Goal: Task Accomplishment & Management: Use online tool/utility

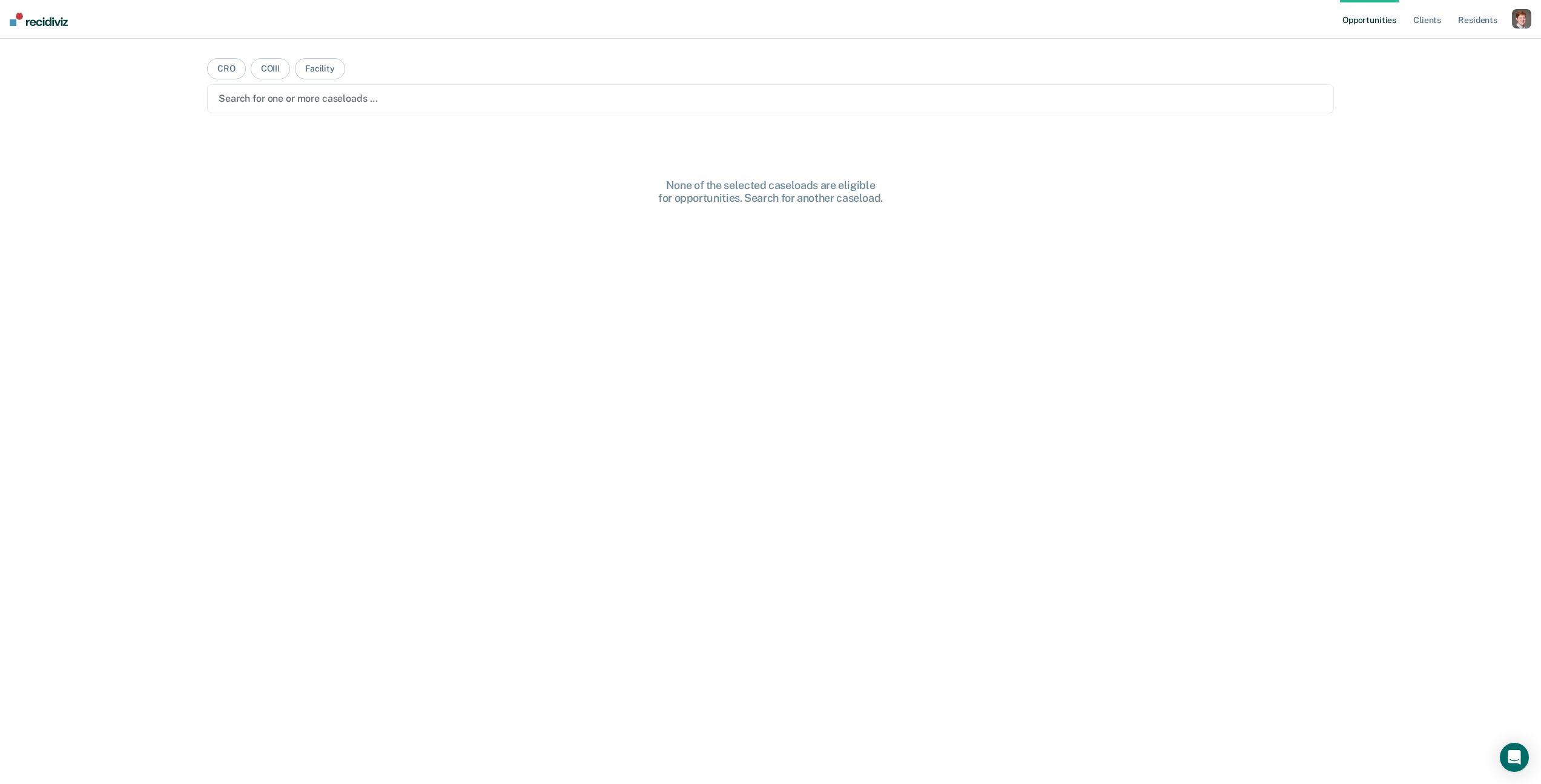
click at [1527, 12] on div "button" at bounding box center [1522, 19] width 19 height 19
click at [1457, 47] on link "Profile" at bounding box center [1474, 49] width 98 height 10
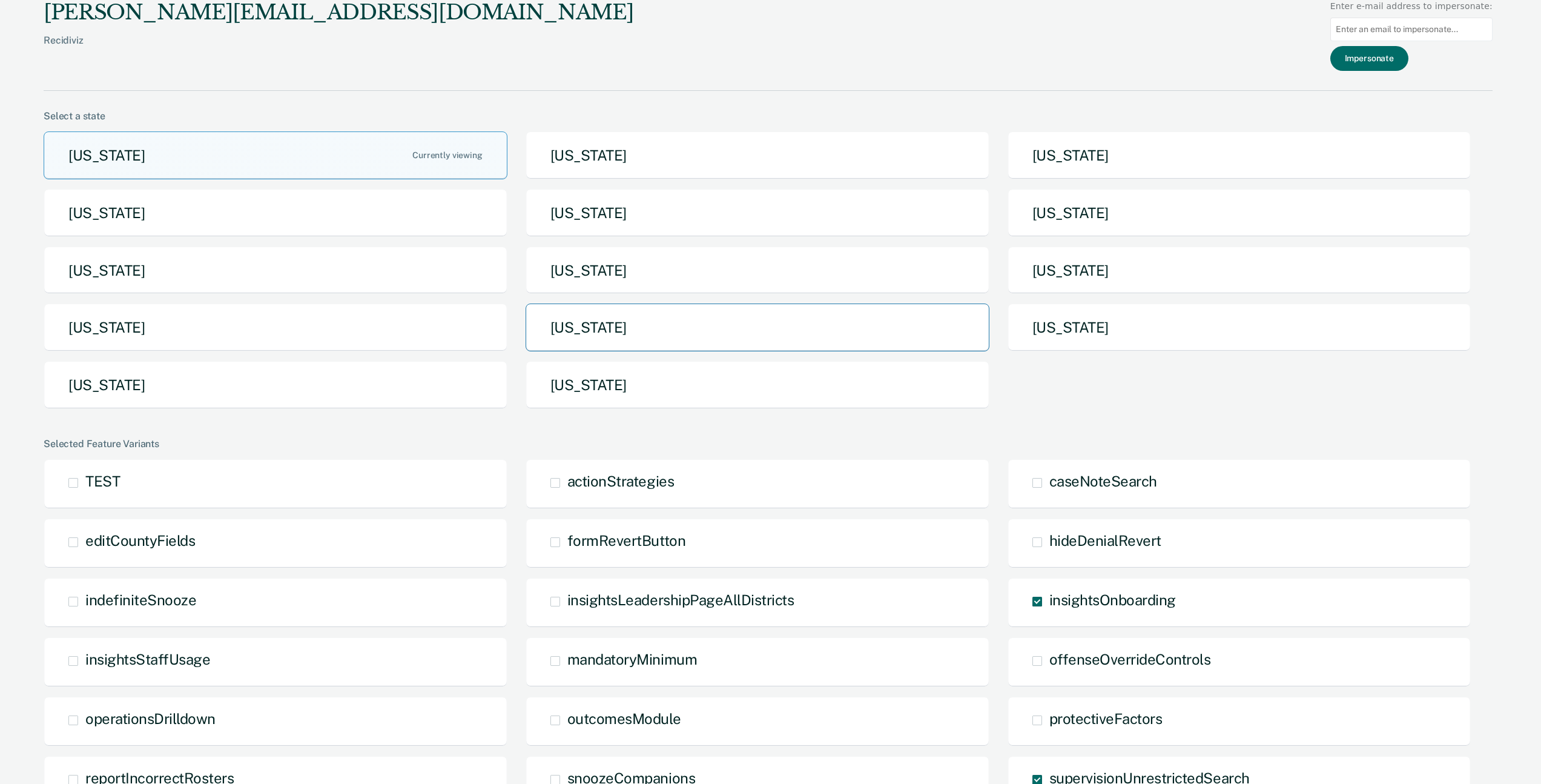
click at [634, 342] on button "[US_STATE]" at bounding box center [758, 328] width 464 height 48
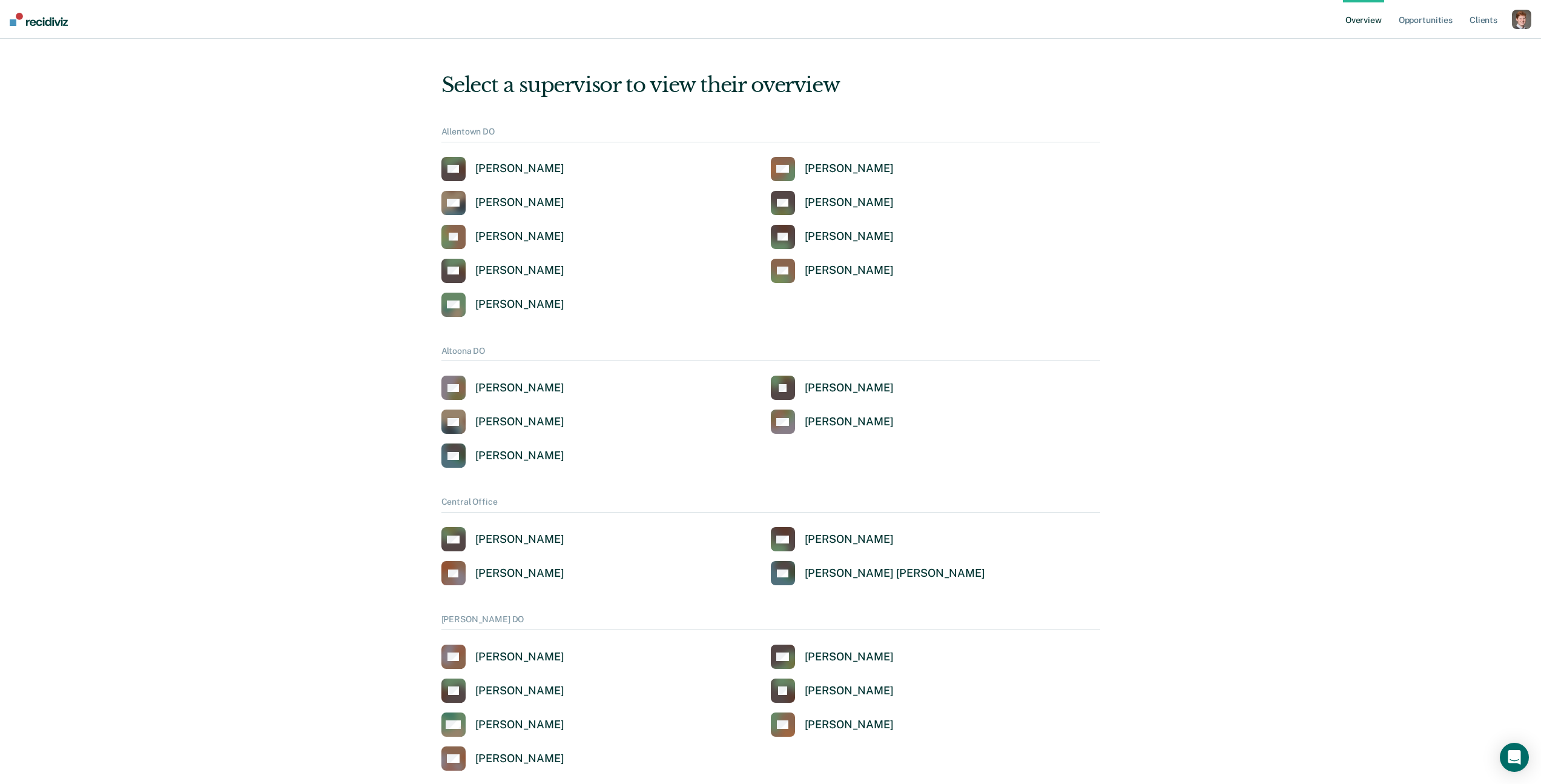
click at [1522, 23] on div "button" at bounding box center [1522, 19] width 19 height 19
click at [1443, 44] on link "Profile" at bounding box center [1474, 48] width 98 height 10
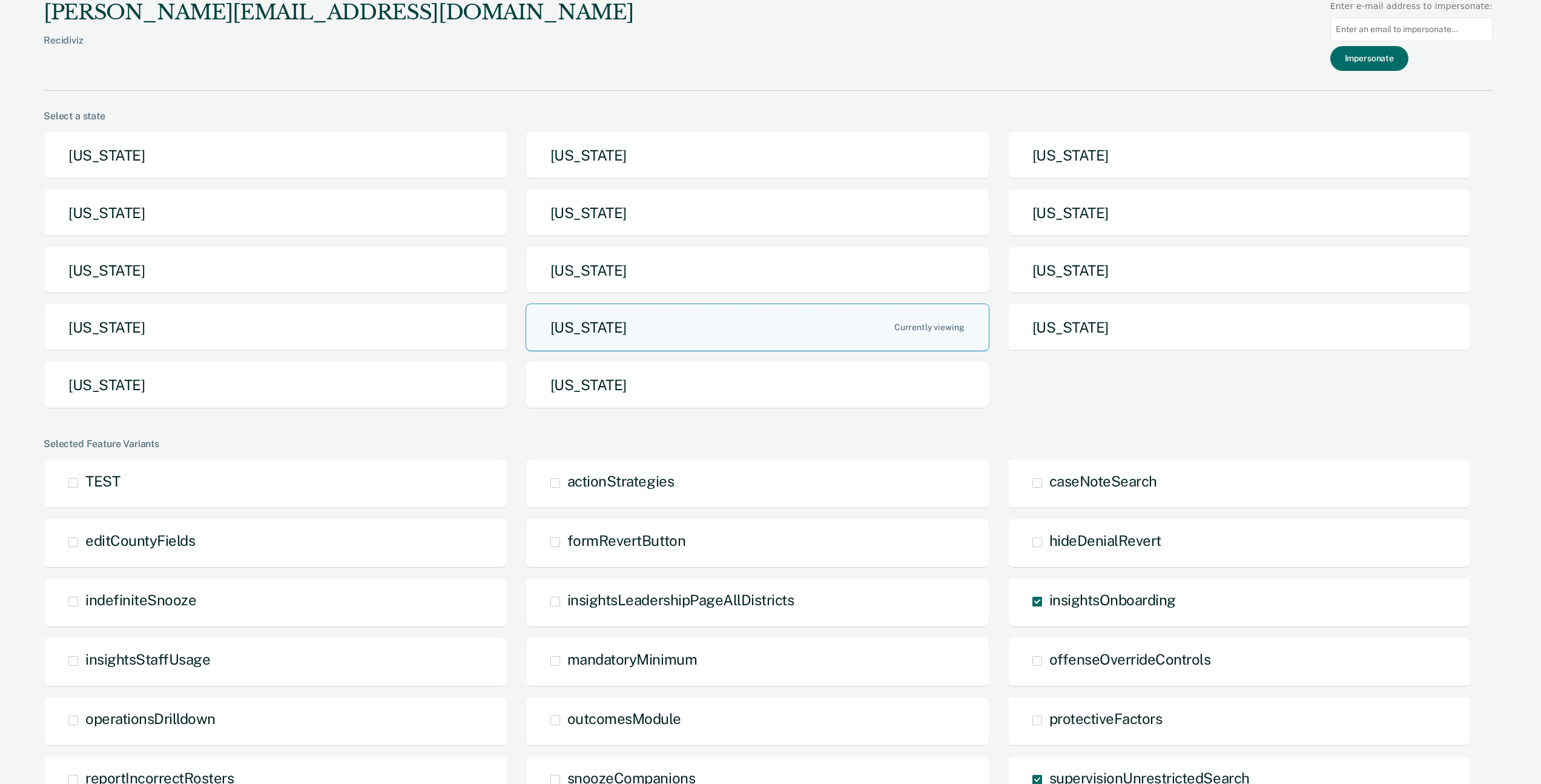
click at [1395, 29] on input at bounding box center [1411, 29] width 162 height 23
type input "jenowens@pa.gov"
click at [1379, 56] on button "Impersonate" at bounding box center [1369, 58] width 78 height 25
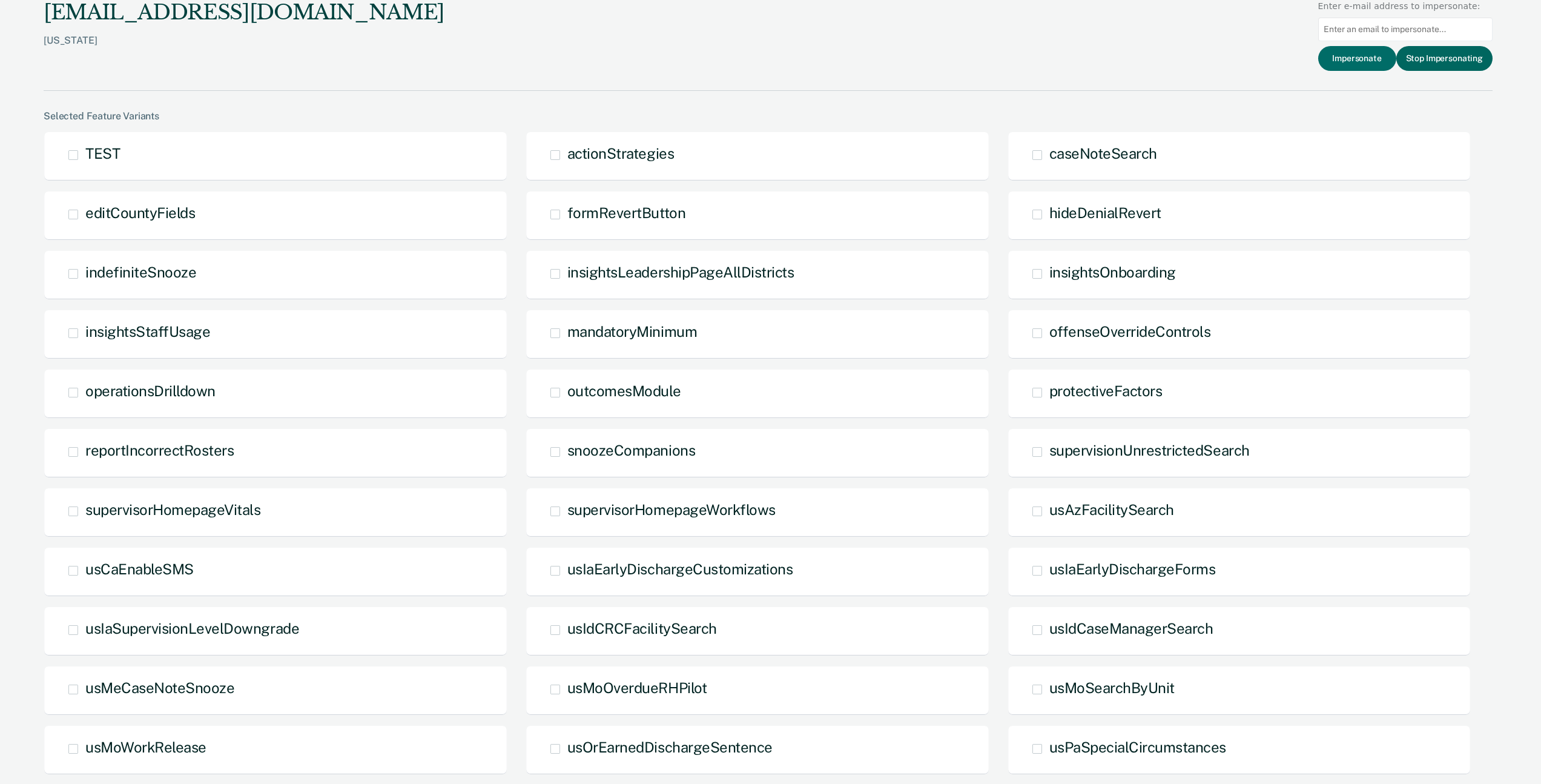
click at [1419, 53] on button "Stop Impersonating" at bounding box center [1445, 58] width 96 height 25
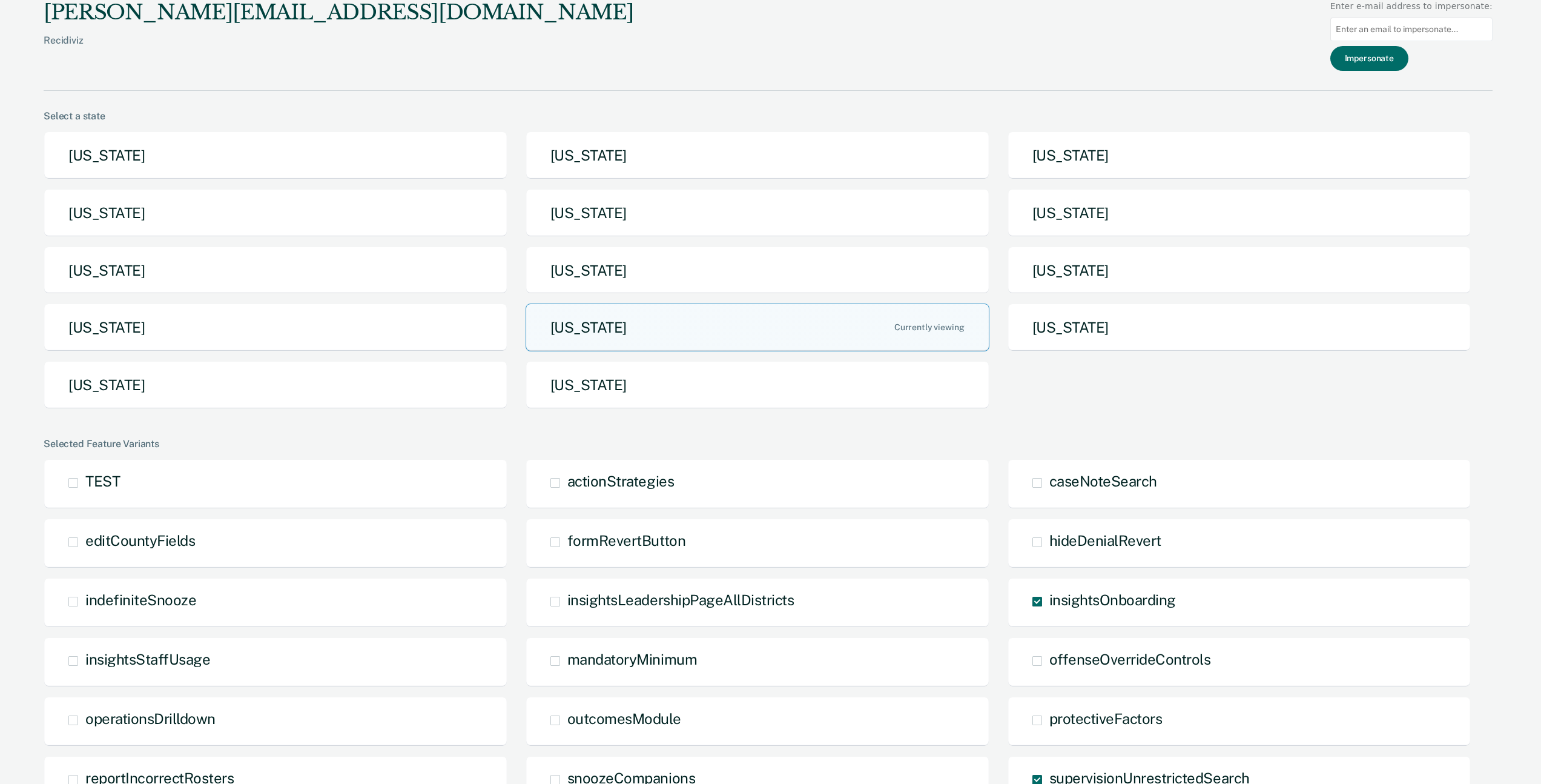
click at [1390, 26] on input at bounding box center [1411, 29] width 162 height 23
type input "jenowens@pa.gov"
click at [1394, 54] on button "Impersonate" at bounding box center [1369, 58] width 78 height 25
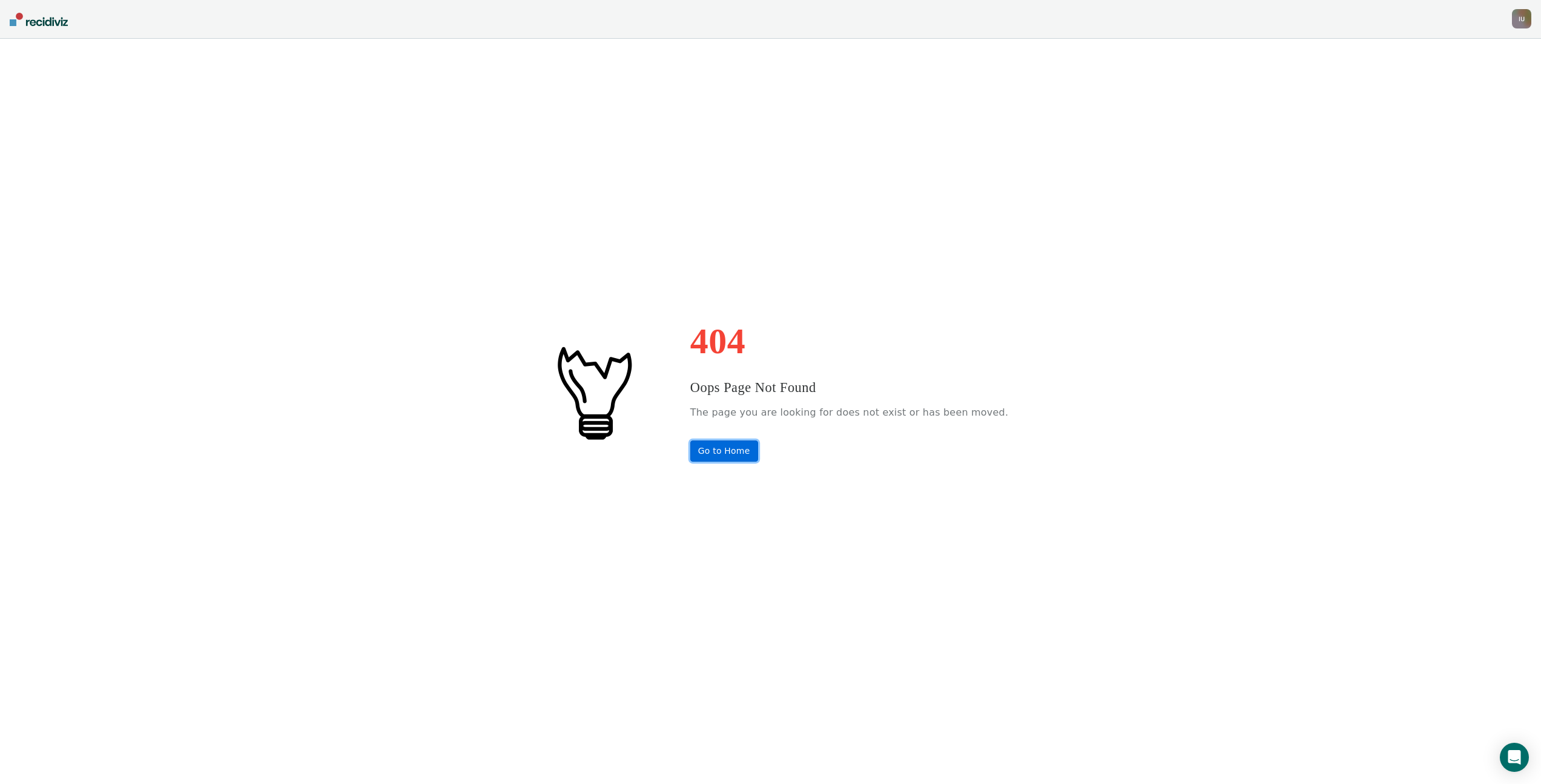
click at [737, 456] on link "Go to Home" at bounding box center [724, 450] width 68 height 21
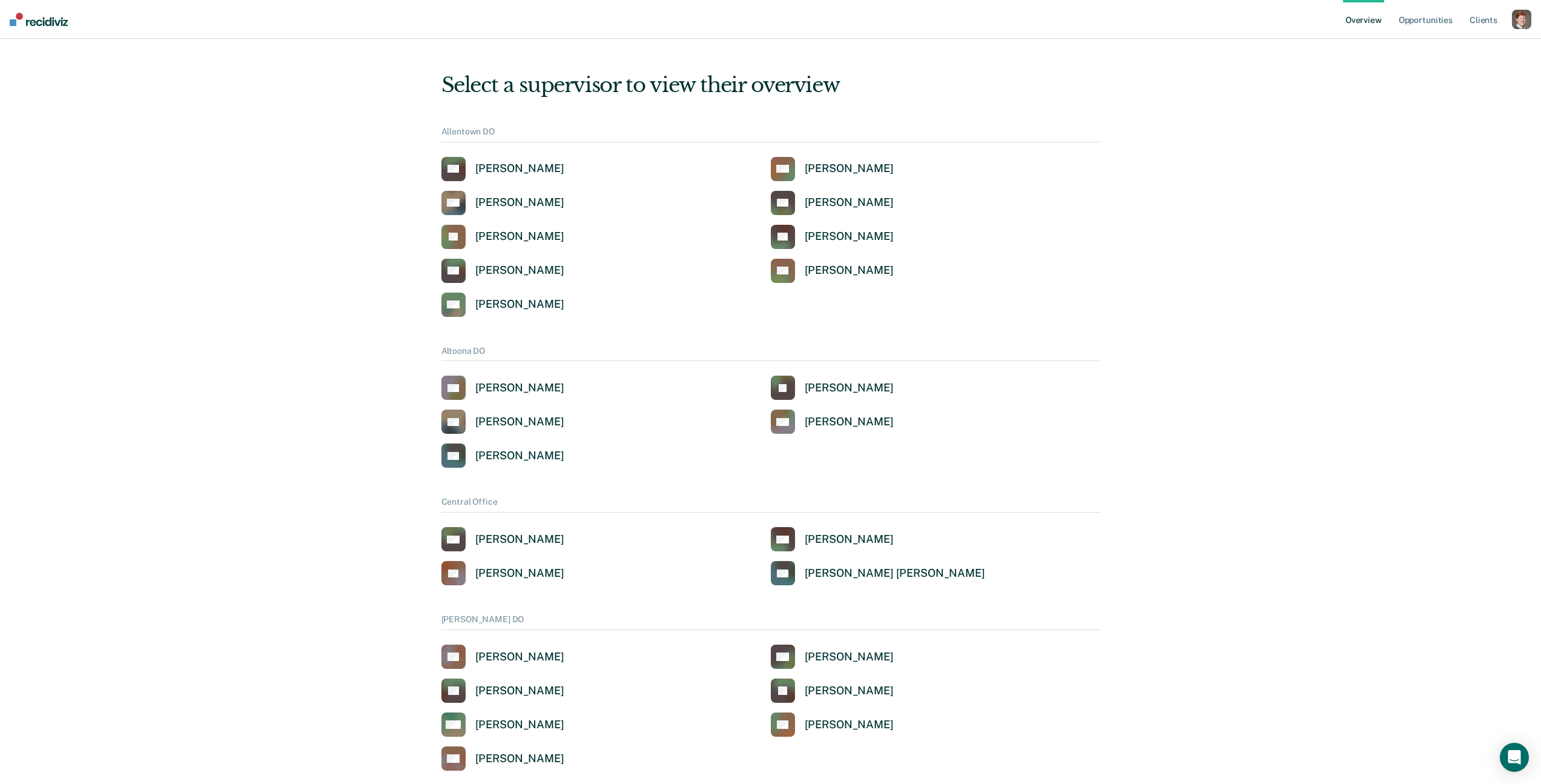
click at [1522, 20] on div "button" at bounding box center [1522, 19] width 19 height 19
click at [1505, 50] on link "Profile" at bounding box center [1474, 48] width 98 height 10
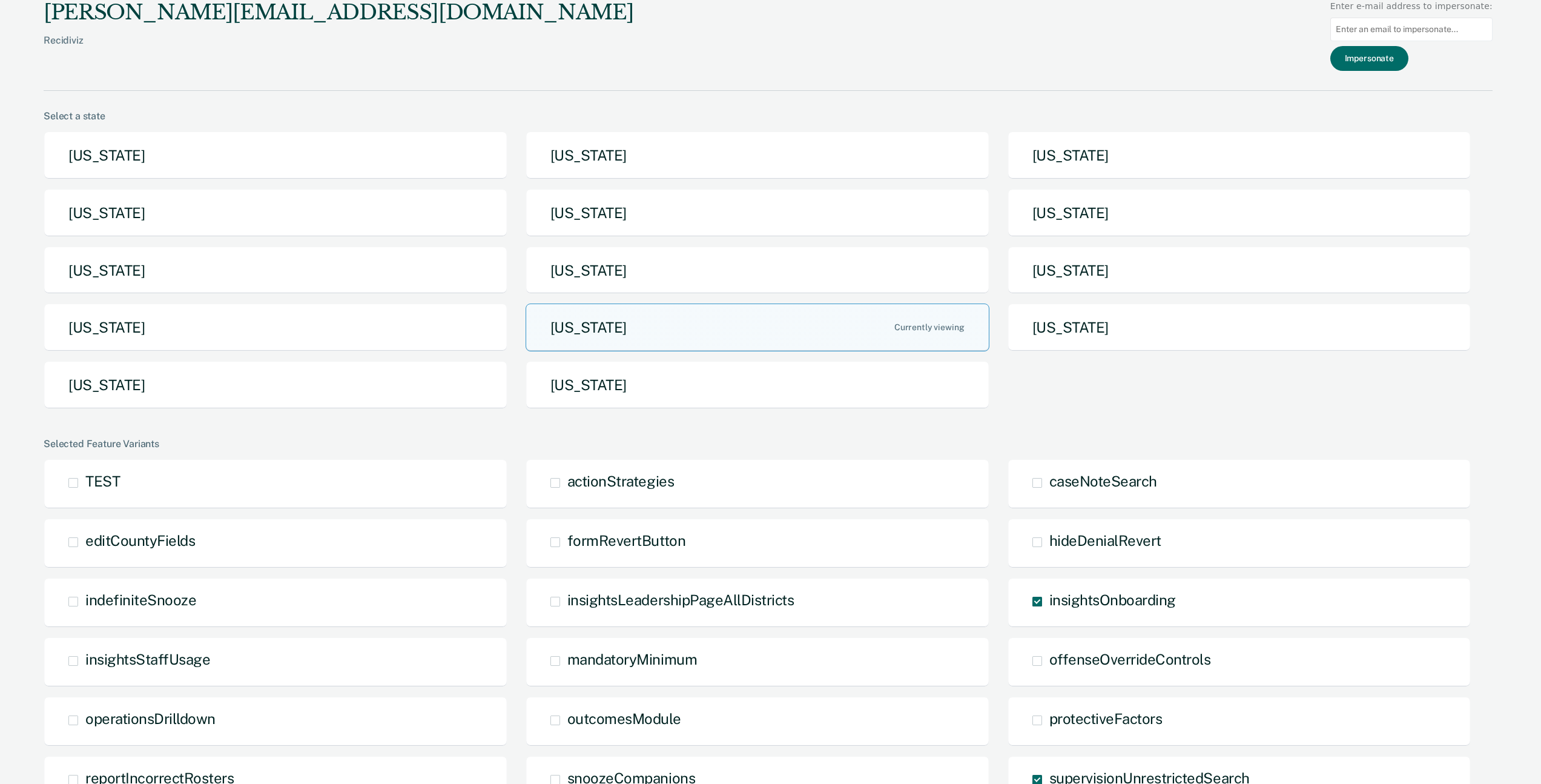
click at [1132, 68] on div "[PERSON_NAME][EMAIL_ADDRESS][DOMAIN_NAME] Recidiviz Enter e-mail address to imp…" at bounding box center [768, 45] width 1450 height 91
